Goal: Task Accomplishment & Management: Use online tool/utility

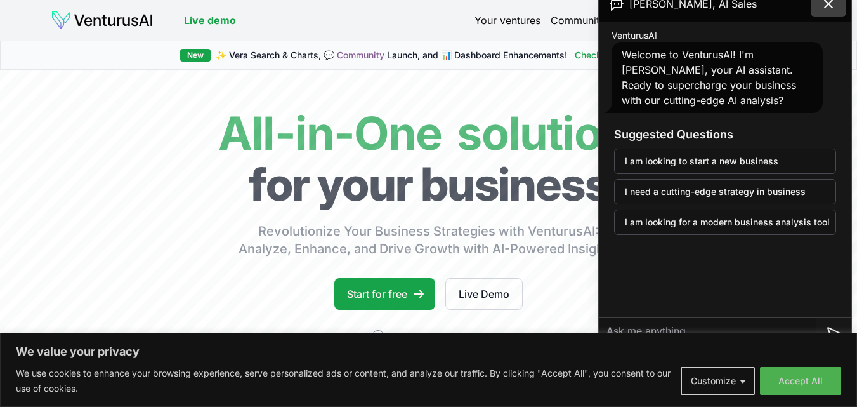
click at [832, 5] on icon at bounding box center [828, 3] width 15 height 15
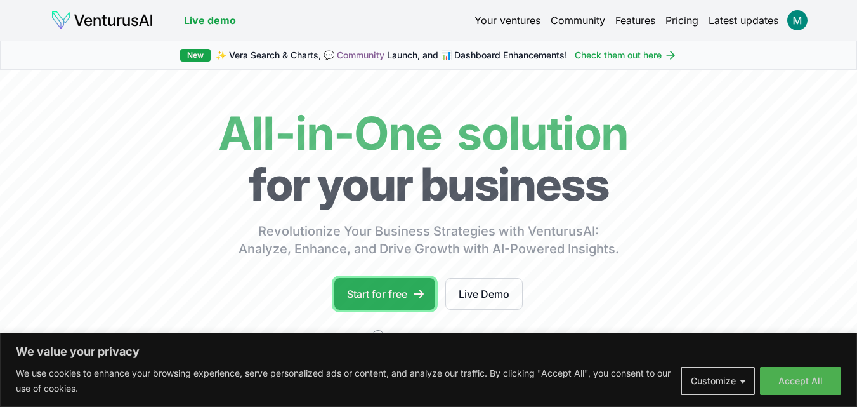
click at [376, 296] on link "Start for free" at bounding box center [384, 294] width 101 height 32
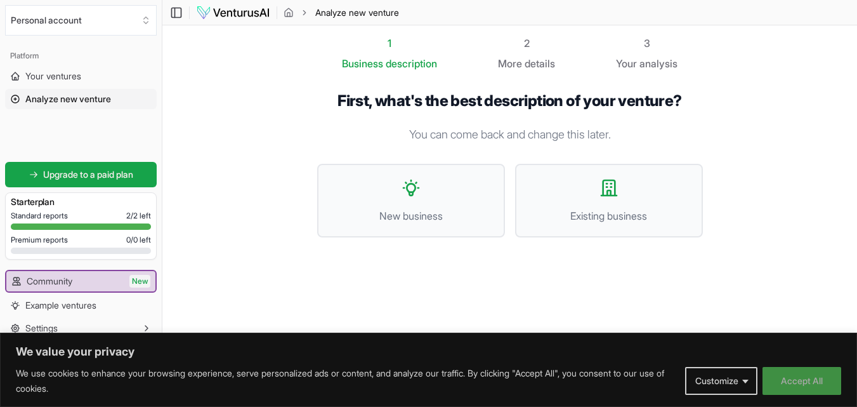
click at [819, 381] on button "Accept All" at bounding box center [802, 381] width 79 height 28
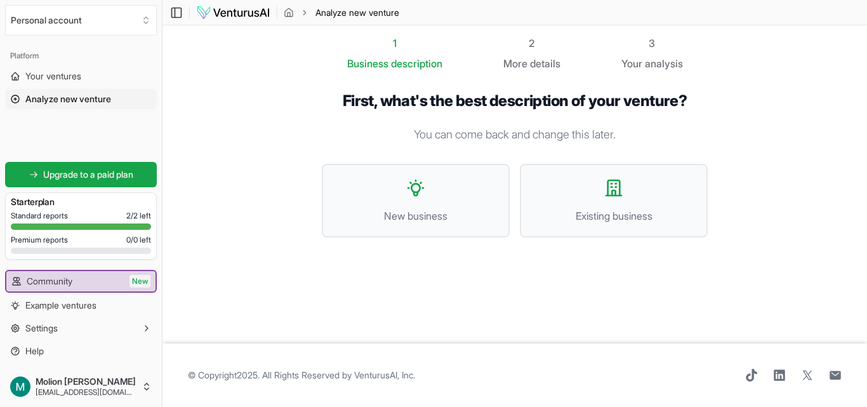
click at [313, 373] on span "© Copyright 2025 . All Rights Reserved by VenturusAI, Inc ." at bounding box center [301, 375] width 227 height 13
click at [621, 369] on div "© Copyright 2025 . All Rights Reserved by VenturusAI, Inc ." at bounding box center [515, 375] width 654 height 13
click at [574, 194] on button "Existing business" at bounding box center [614, 201] width 188 height 74
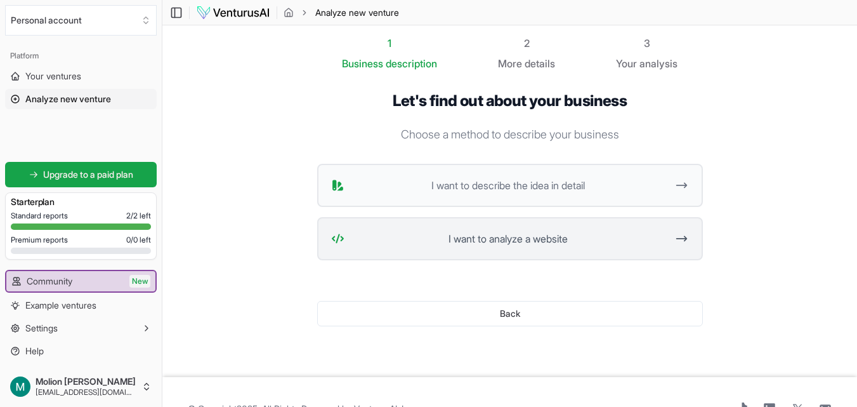
click at [470, 255] on button "I want to analyze a website" at bounding box center [510, 238] width 386 height 43
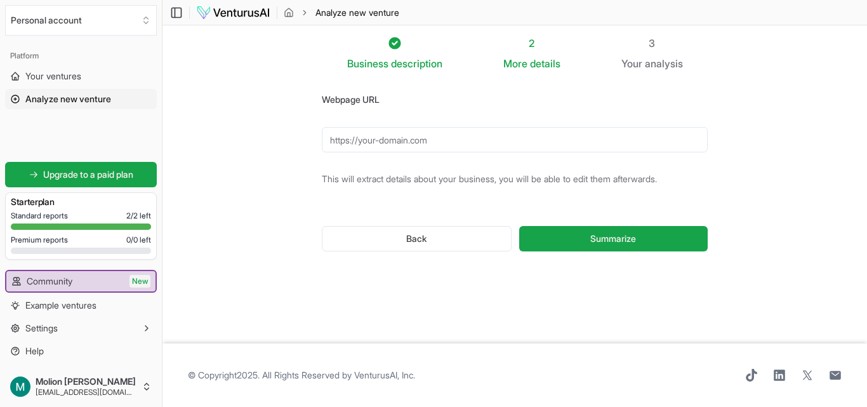
click at [421, 121] on form "Webpage URL This will extract details about your business, you will be able to …" at bounding box center [515, 181] width 386 height 180
click at [414, 142] on input "Webpage URL" at bounding box center [515, 139] width 386 height 25
click at [47, 72] on span "Your ventures" at bounding box center [53, 76] width 56 height 13
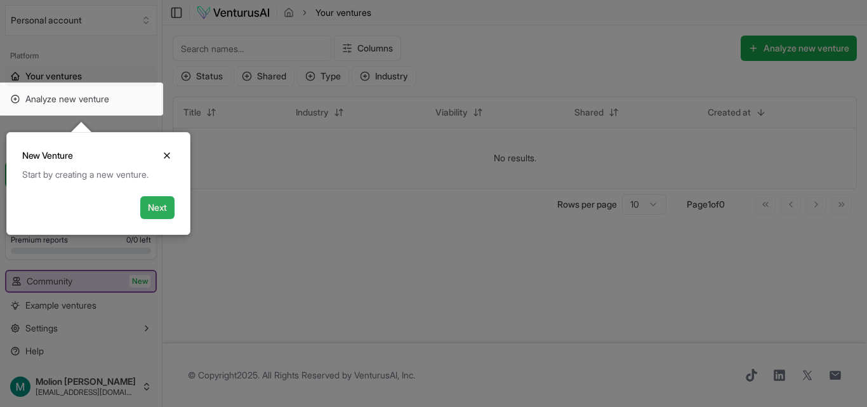
click at [155, 213] on button "Next" at bounding box center [157, 207] width 34 height 23
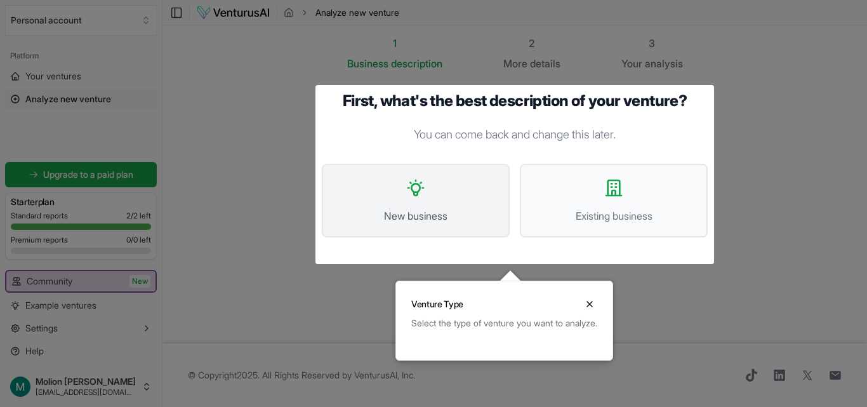
click at [391, 201] on button "New business" at bounding box center [416, 201] width 188 height 74
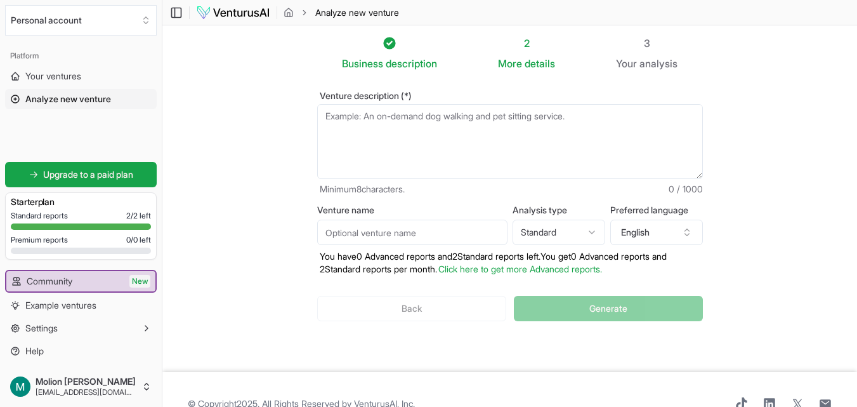
click at [420, 143] on textarea "Venture description (*)" at bounding box center [510, 141] width 386 height 75
click at [409, 113] on textarea "Venture description (*)" at bounding box center [510, 141] width 386 height 75
paste textarea "Step 1: Business Idea Selection Business Description (10-15 sentences) Nilai Ec…"
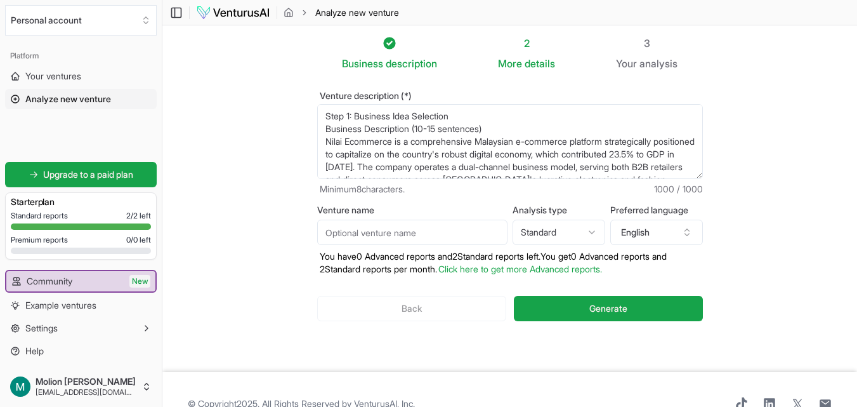
scroll to position [146, 0]
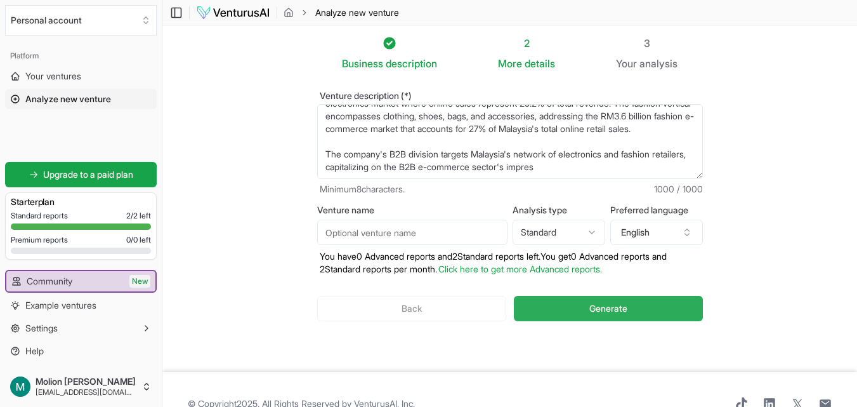
type textarea "Step 1: Business Idea Selection Business Description (10-15 sentences) Nilai Ec…"
click at [585, 307] on button "Generate" at bounding box center [608, 308] width 188 height 25
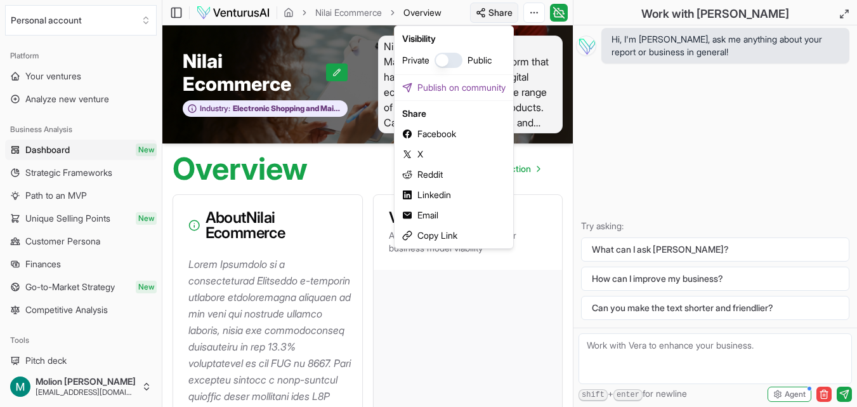
click at [503, 7] on html "We value your privacy We use cookies to enhance your browsing experience, serve…" at bounding box center [428, 203] width 857 height 407
click at [469, 242] on div "Copy Link" at bounding box center [454, 235] width 114 height 20
click at [489, 4] on html "We value your privacy We use cookies to enhance your browsing experience, serve…" at bounding box center [428, 203] width 857 height 407
click at [451, 67] on button "button" at bounding box center [449, 60] width 28 height 15
click at [447, 60] on button "button" at bounding box center [449, 60] width 28 height 15
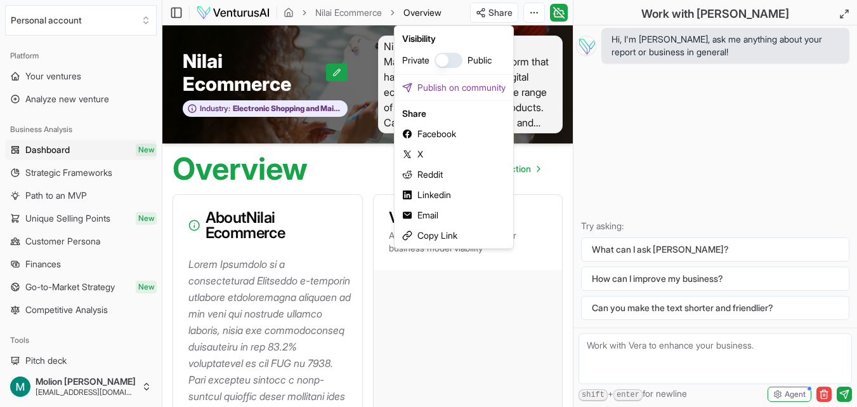
drag, startPoint x: 450, startPoint y: 214, endPoint x: 451, endPoint y: 119, distance: 95.2
click at [453, 121] on div "Visibility Private Public Publish on community Share Facebook X Reddit Linkedin…" at bounding box center [454, 136] width 120 height 223
click at [373, 250] on html "We value your privacy We use cookies to enhance your browsing experience, serve…" at bounding box center [428, 203] width 857 height 407
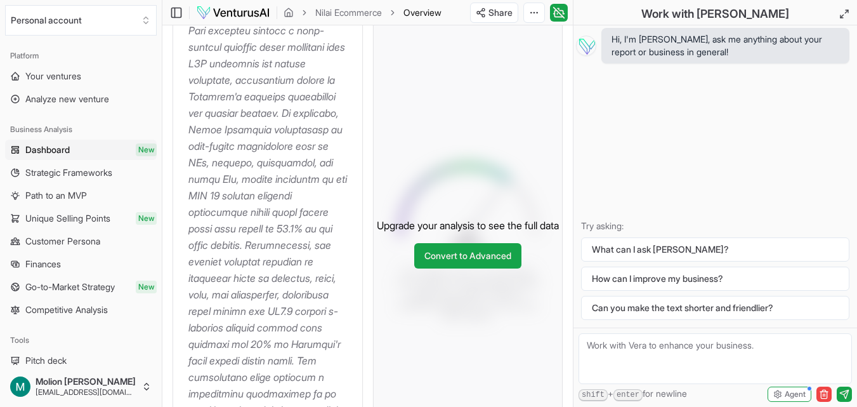
scroll to position [508, 0]
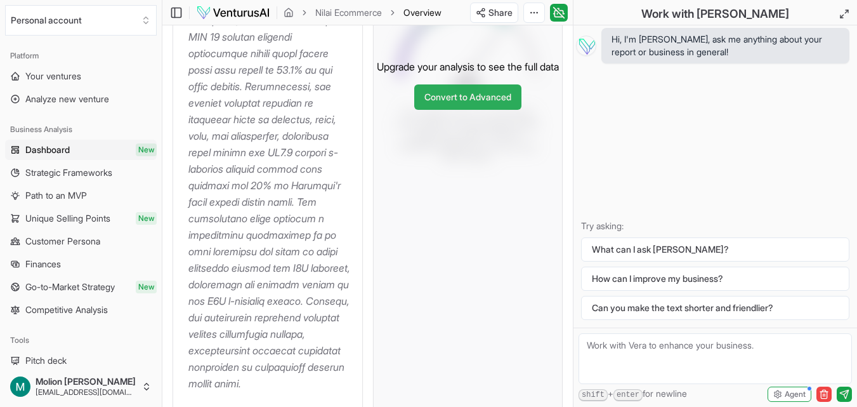
click at [450, 110] on link "Convert to Advanced" at bounding box center [467, 96] width 107 height 25
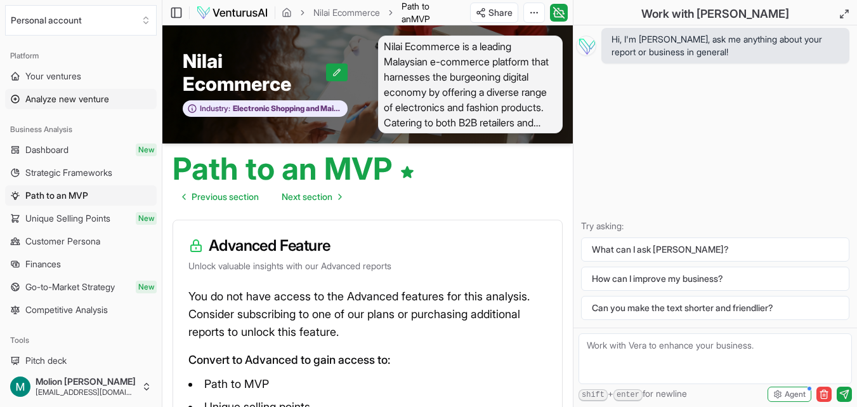
click at [85, 92] on link "Analyze new venture" at bounding box center [81, 99] width 152 height 20
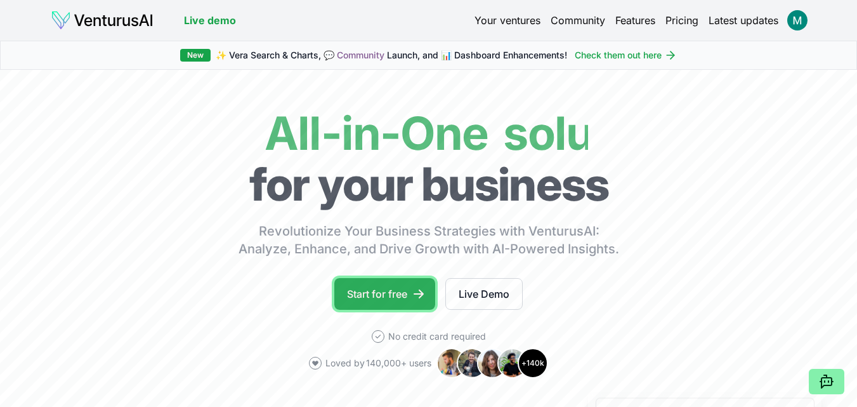
click at [368, 290] on link "Start for free" at bounding box center [384, 294] width 101 height 32
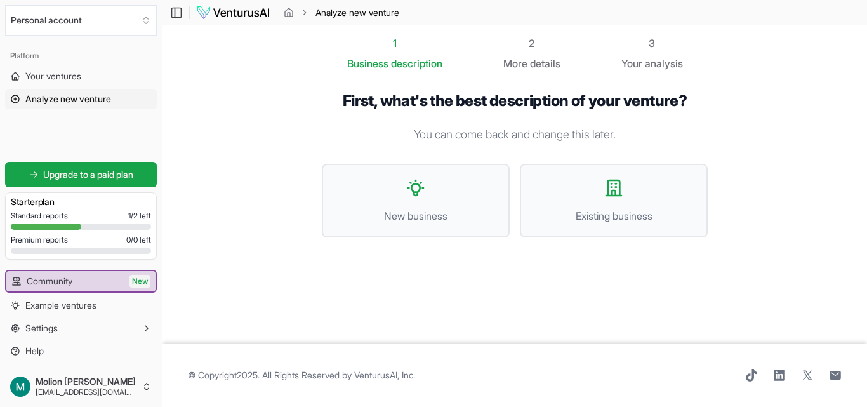
click at [345, 382] on footer "© Copyright 2025 . All Rights Reserved by [PERSON_NAME], Inc ." at bounding box center [514, 374] width 704 height 63
click at [357, 374] on span "© Copyright 2025 . All Rights Reserved by [PERSON_NAME], Inc ." at bounding box center [301, 375] width 227 height 13
click at [357, 374] on span "© Copyright 2025 . All Rights Reserved by VenturusAI, Inc ." at bounding box center [301, 375] width 227 height 13
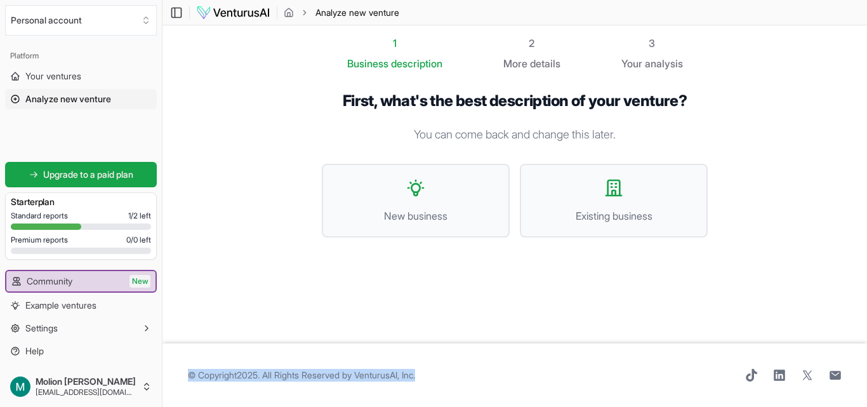
click at [357, 374] on span "© Copyright 2025 . All Rights Reserved by VenturusAI, Inc ." at bounding box center [301, 375] width 227 height 13
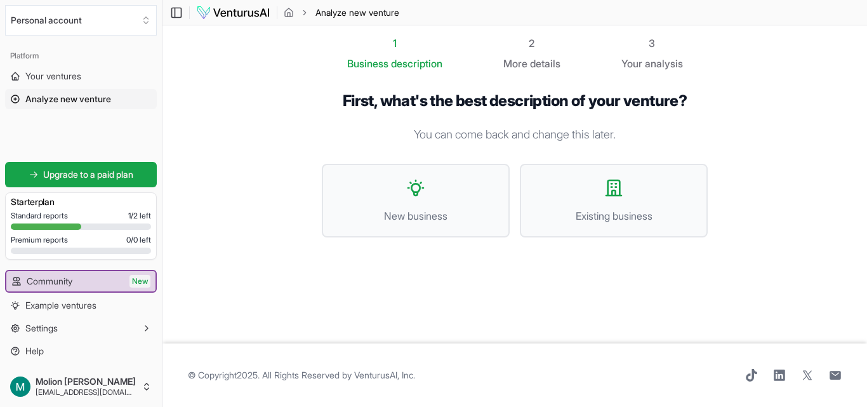
click at [312, 286] on div "1 Business description 2 More details 3 Your analysis First, what's the best de…" at bounding box center [514, 185] width 426 height 298
click at [407, 220] on span "New business" at bounding box center [416, 215] width 160 height 15
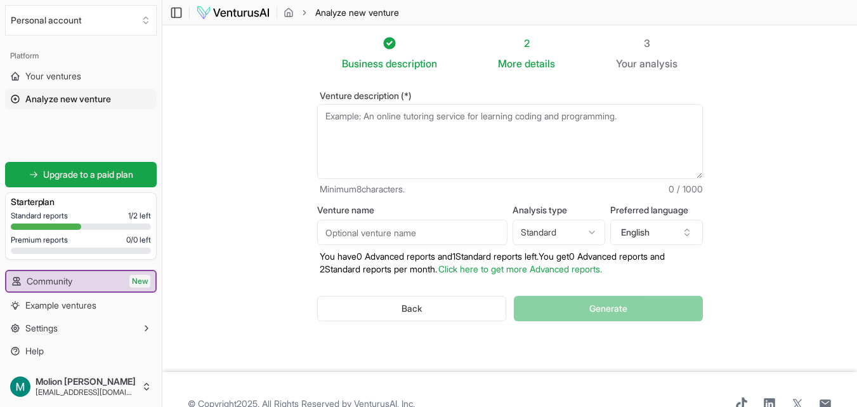
click at [390, 143] on textarea "Venture description (*)" at bounding box center [510, 141] width 386 height 75
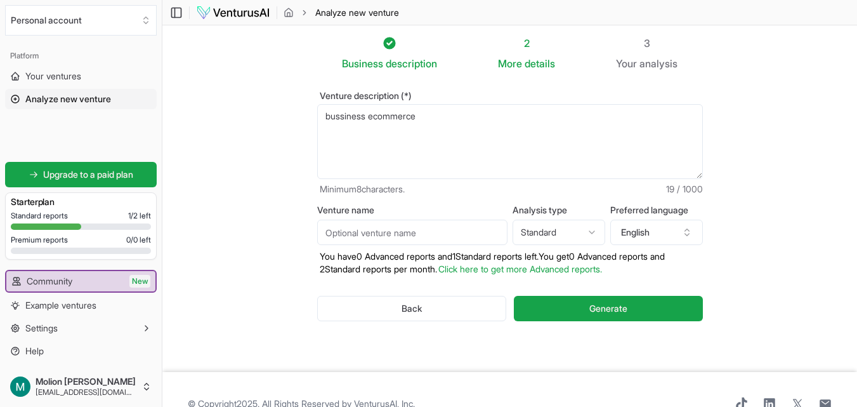
type textarea "bussiness ecommerce"
click at [402, 234] on input "Venture name" at bounding box center [412, 232] width 190 height 25
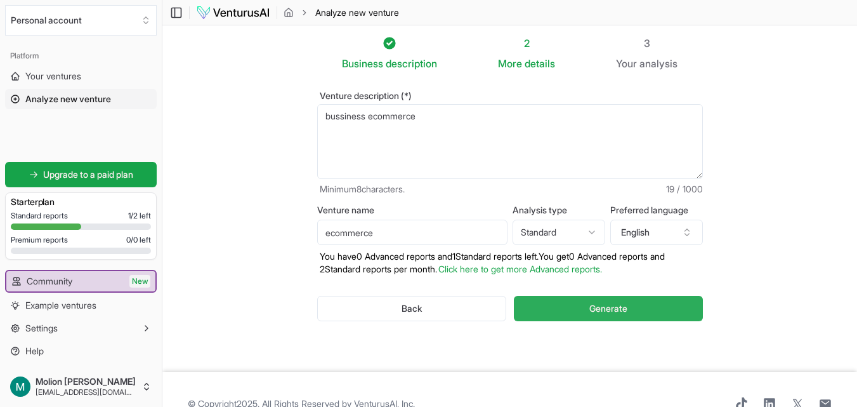
type input "ecommerce"
click at [527, 299] on button "Generate" at bounding box center [608, 308] width 188 height 25
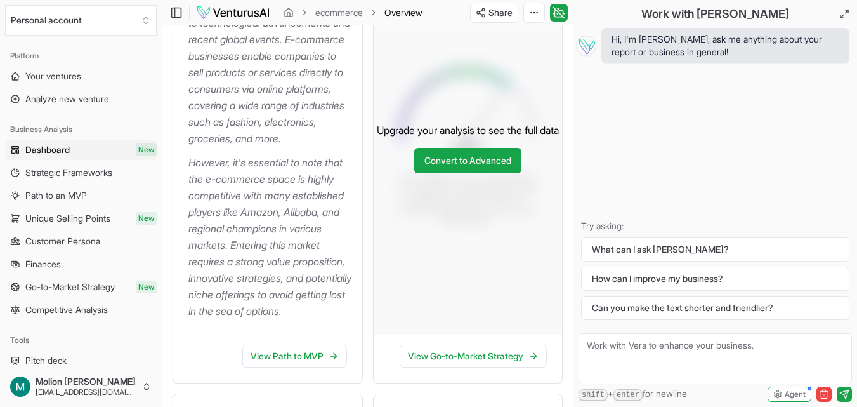
scroll to position [127, 0]
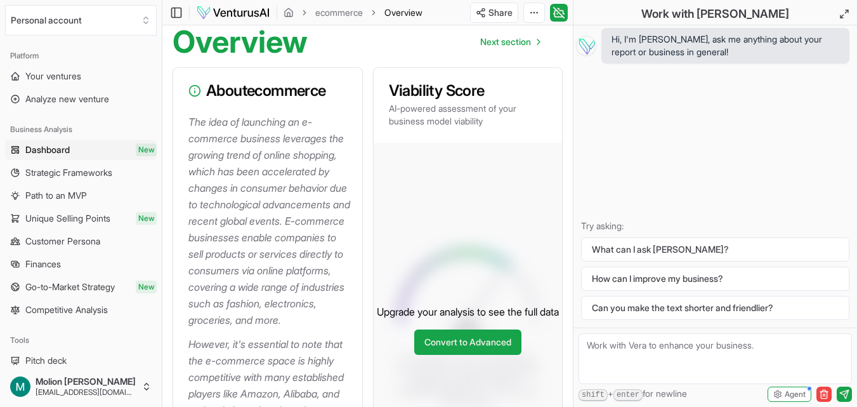
click at [301, 143] on p "The idea of launching an e-commerce business leverages the growing trend of onl…" at bounding box center [270, 221] width 164 height 215
click at [298, 102] on div "About ecommerce" at bounding box center [267, 91] width 189 height 46
drag, startPoint x: 333, startPoint y: 81, endPoint x: 342, endPoint y: 78, distance: 9.2
click at [333, 81] on div "About ecommerce" at bounding box center [267, 91] width 189 height 46
click at [495, 50] on link "Next section" at bounding box center [510, 41] width 80 height 25
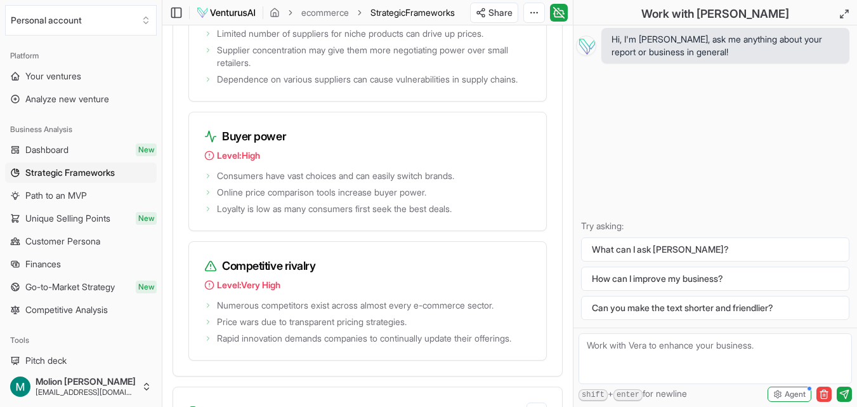
scroll to position [2793, 0]
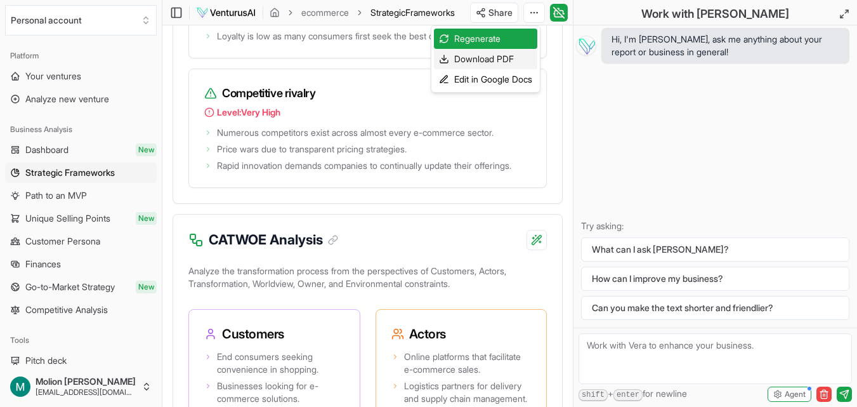
click at [503, 55] on div "Download PDF" at bounding box center [485, 59] width 103 height 20
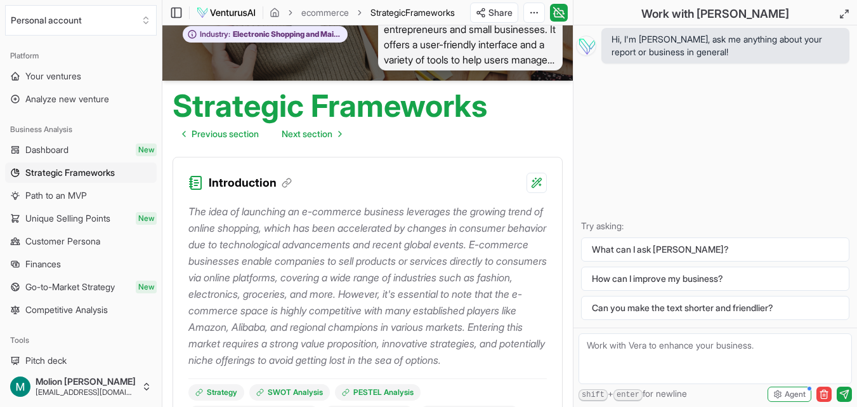
scroll to position [63, 0]
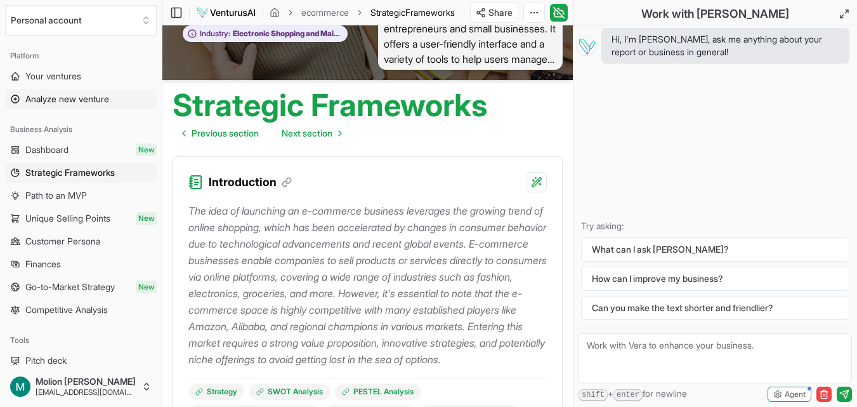
click at [96, 105] on link "Analyze new venture" at bounding box center [81, 99] width 152 height 20
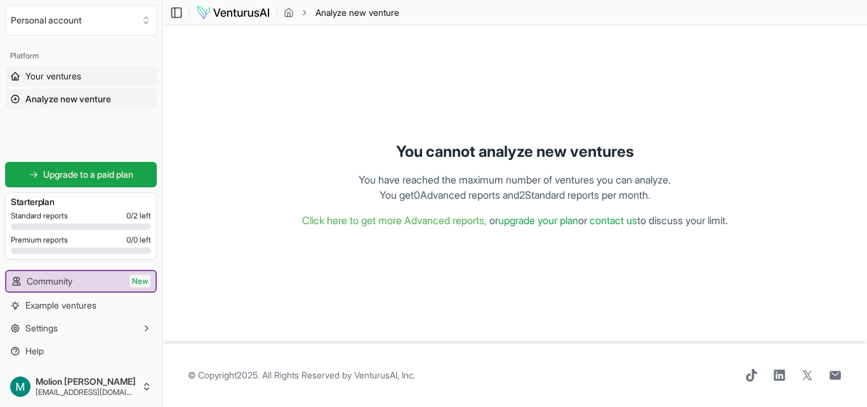
click at [34, 76] on span "Your ventures" at bounding box center [53, 76] width 56 height 13
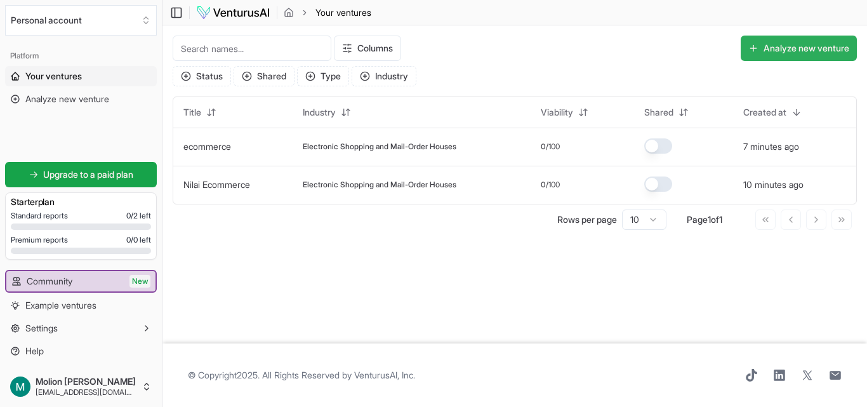
click at [789, 46] on button "Analyze new venture" at bounding box center [799, 48] width 116 height 25
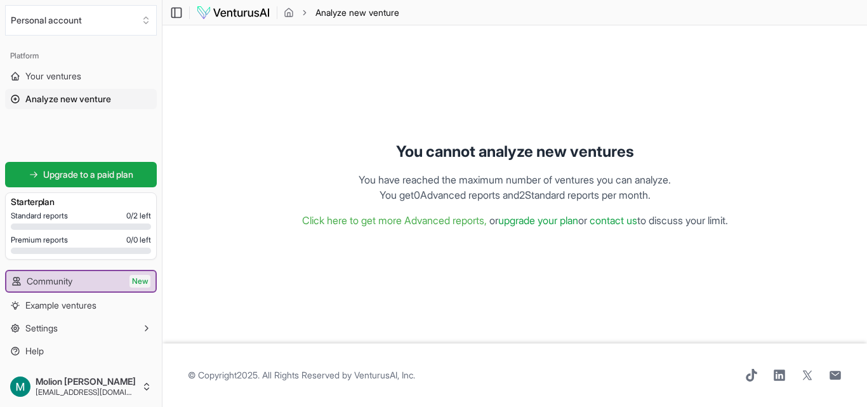
click at [55, 93] on span "Analyze new venture" at bounding box center [68, 99] width 86 height 13
click at [95, 103] on span "Analyze new venture" at bounding box center [68, 99] width 86 height 13
click at [378, 288] on div "You cannot analyze new ventures You have reached the maximum number of ventures…" at bounding box center [515, 185] width 684 height 298
click at [67, 77] on span "Your ventures" at bounding box center [53, 76] width 56 height 13
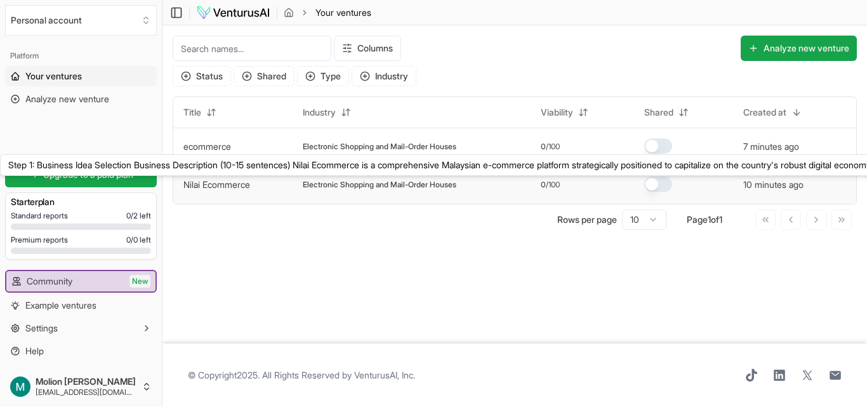
click at [239, 190] on button "Nilai Ecommerce" at bounding box center [216, 184] width 67 height 13
click at [406, 192] on td "Electronic Shopping and Mail-Order Houses" at bounding box center [412, 185] width 238 height 38
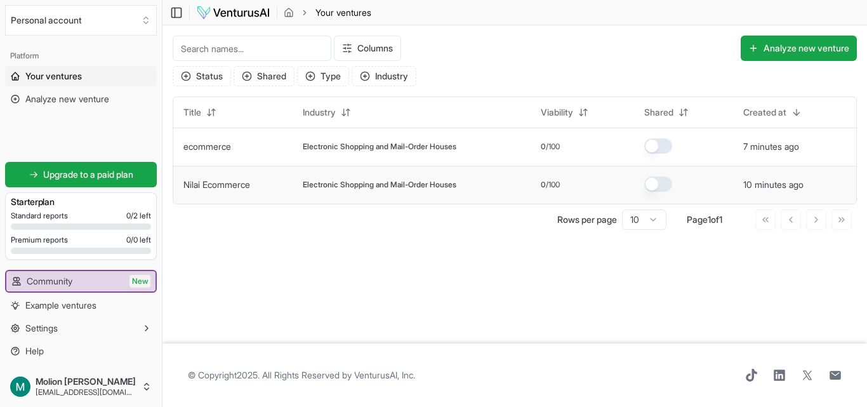
click at [425, 184] on span "Electronic Shopping and Mail-Order Houses" at bounding box center [380, 185] width 154 height 10
click at [205, 153] on td "ecommerce" at bounding box center [232, 147] width 119 height 38
click at [207, 147] on link "ecommerce" at bounding box center [207, 146] width 48 height 11
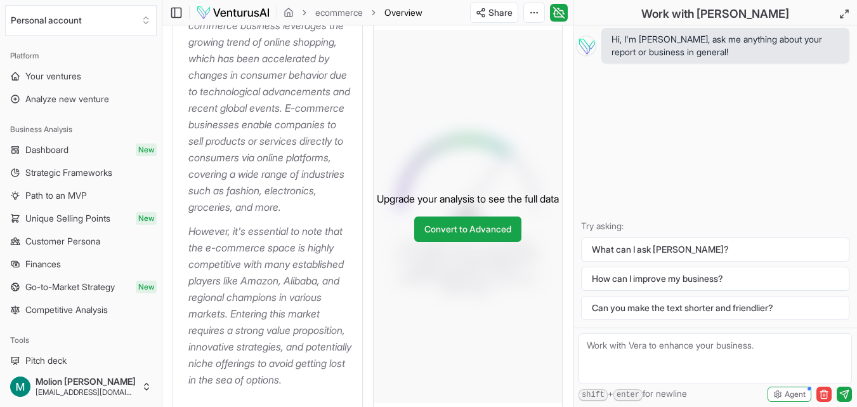
scroll to position [317, 0]
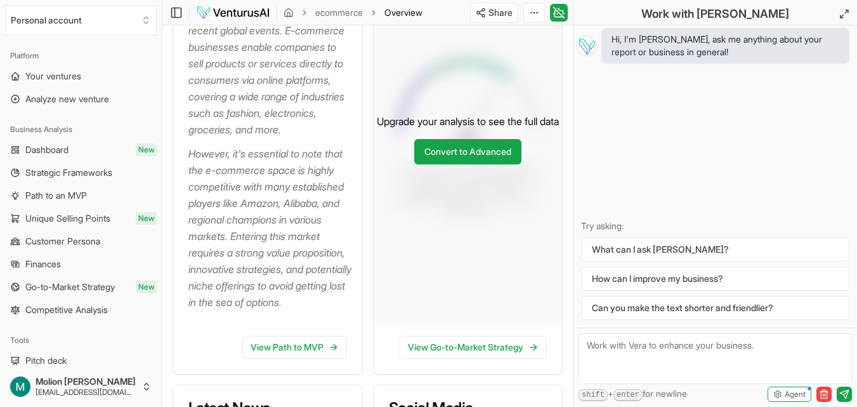
click at [607, 349] on textarea at bounding box center [716, 358] width 274 height 51
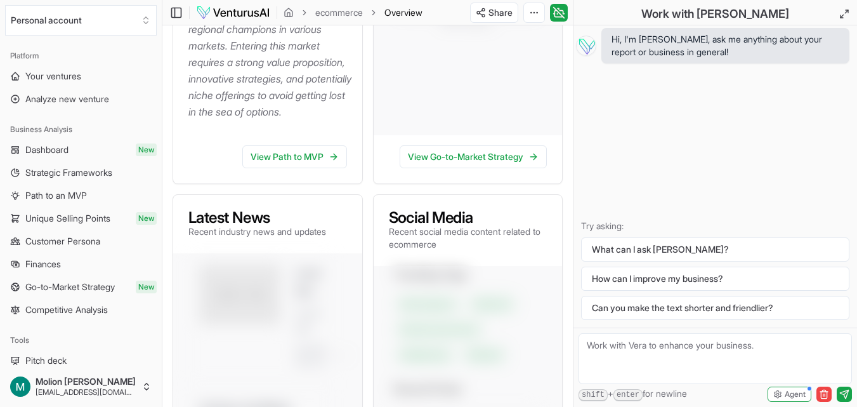
scroll to position [127, 0]
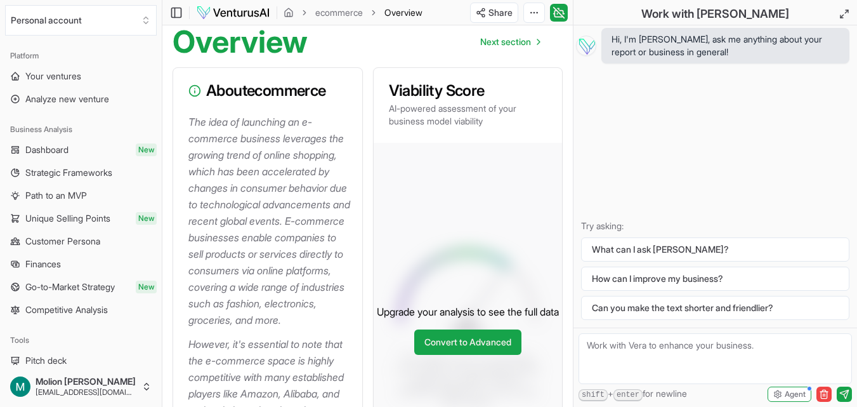
click at [267, 172] on p "The idea of launching an e-commerce business leverages the growing trend of onl…" at bounding box center [270, 221] width 164 height 215
click at [309, 98] on h3 "About ecommerce" at bounding box center [267, 90] width 159 height 15
click at [507, 51] on link "Next section" at bounding box center [510, 41] width 80 height 25
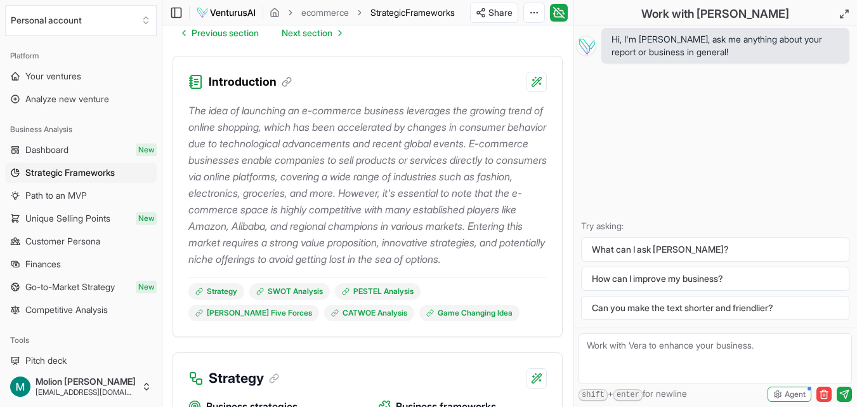
scroll to position [63, 0]
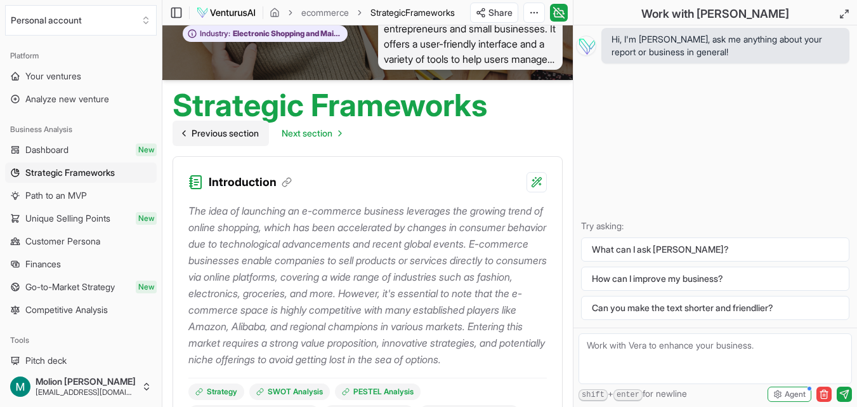
click at [188, 134] on icon "Go to previous page" at bounding box center [184, 133] width 10 height 10
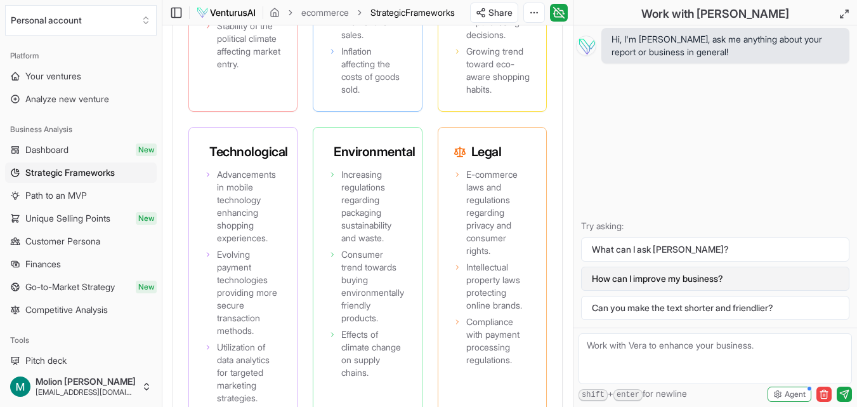
scroll to position [1777, 0]
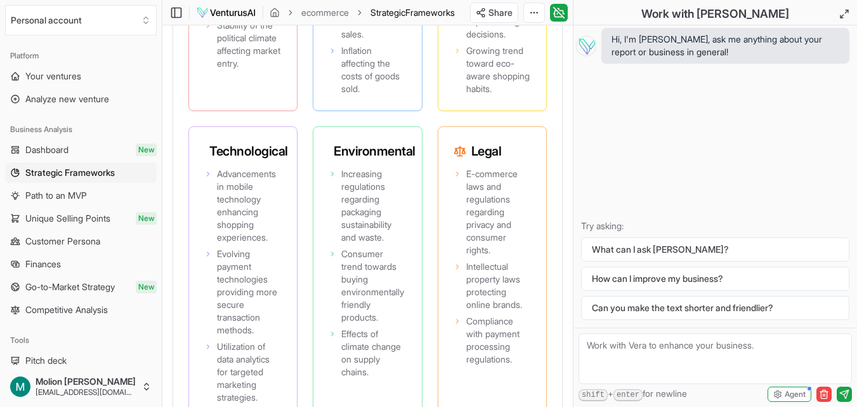
click at [675, 372] on textarea at bounding box center [716, 358] width 274 height 51
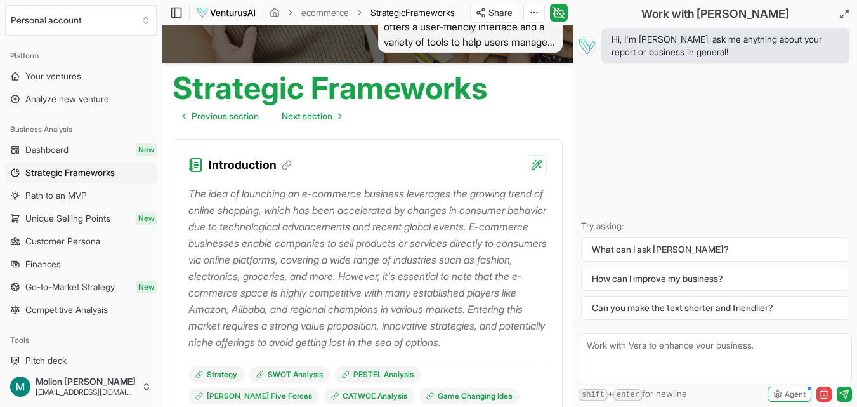
scroll to position [0, 0]
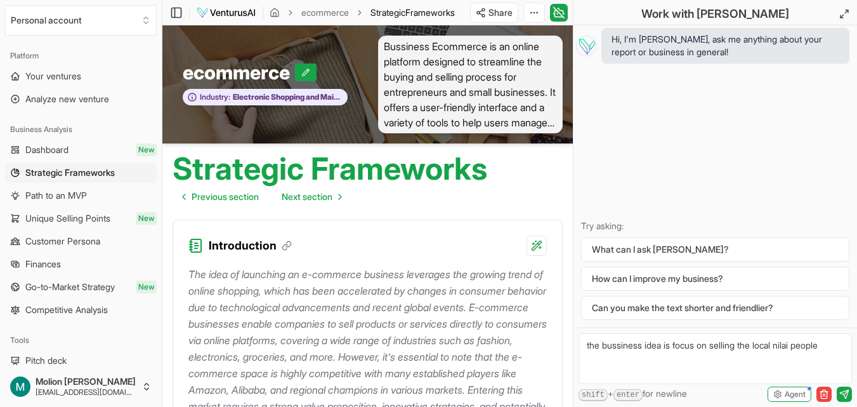
click at [664, 366] on textarea "the bussiness idea is focus on selling the local nilai people" at bounding box center [716, 358] width 274 height 51
drag, startPoint x: 835, startPoint y: 350, endPoint x: 762, endPoint y: 345, distance: 73.2
click at [762, 345] on textarea "the bussiness idea is focus on selling the local nilai people" at bounding box center [716, 358] width 274 height 51
click at [671, 366] on textarea "the bussiness idea is focus on selling the local nilai people" at bounding box center [716, 358] width 274 height 51
click at [737, 355] on textarea "the bussiness idea is focus on selling the local nilai people" at bounding box center [716, 358] width 274 height 51
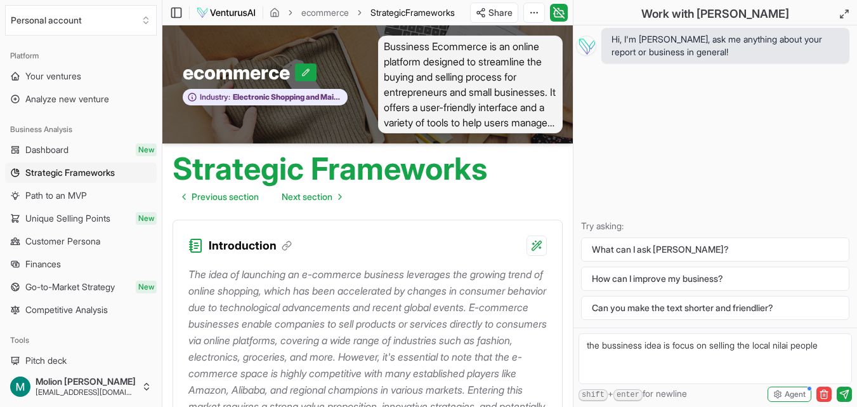
paste textarea "Our main products will be electronics (PCs, Laptops, Smartphones, Gadgets, Smar…"
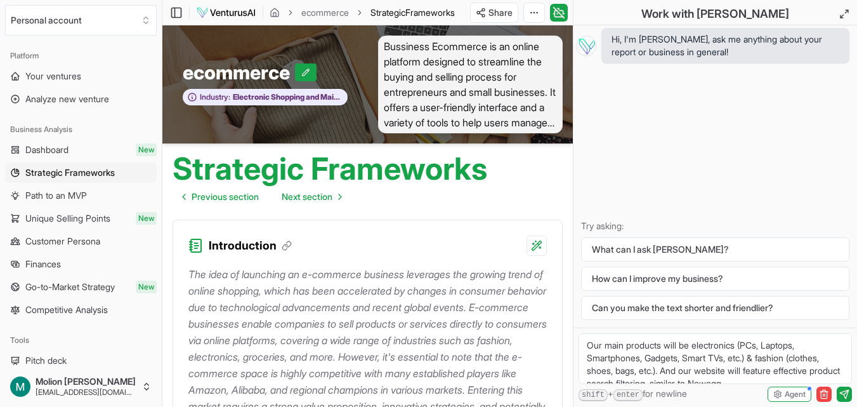
scroll to position [5, 0]
type textarea "Our main products will be electronics (PCs, Laptops, Smartphones, Gadgets, Smar…"
click at [843, 399] on button "submit" at bounding box center [844, 394] width 15 height 15
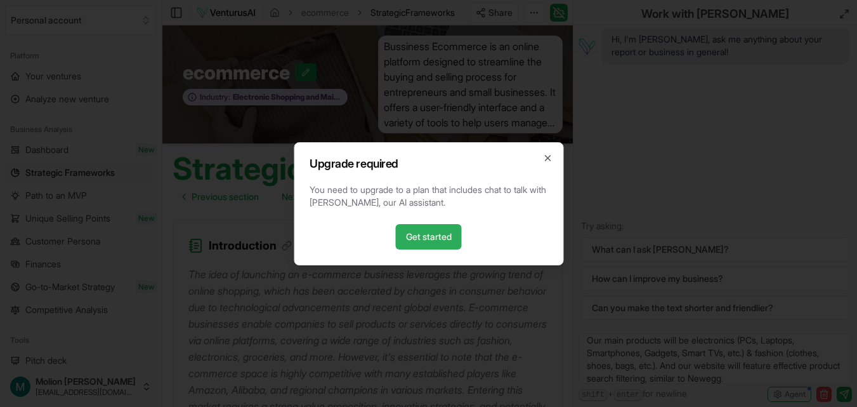
click at [437, 244] on link "Get started" at bounding box center [429, 236] width 66 height 25
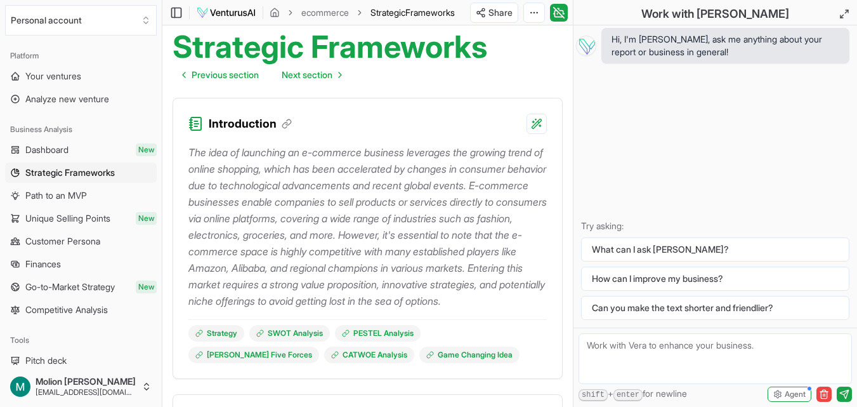
scroll to position [127, 0]
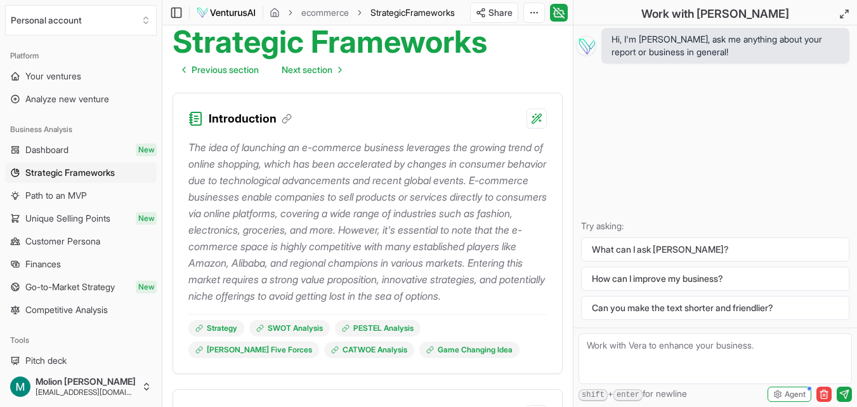
click at [675, 355] on textarea at bounding box center [716, 358] width 274 height 51
